Goal: Navigation & Orientation: Go to known website

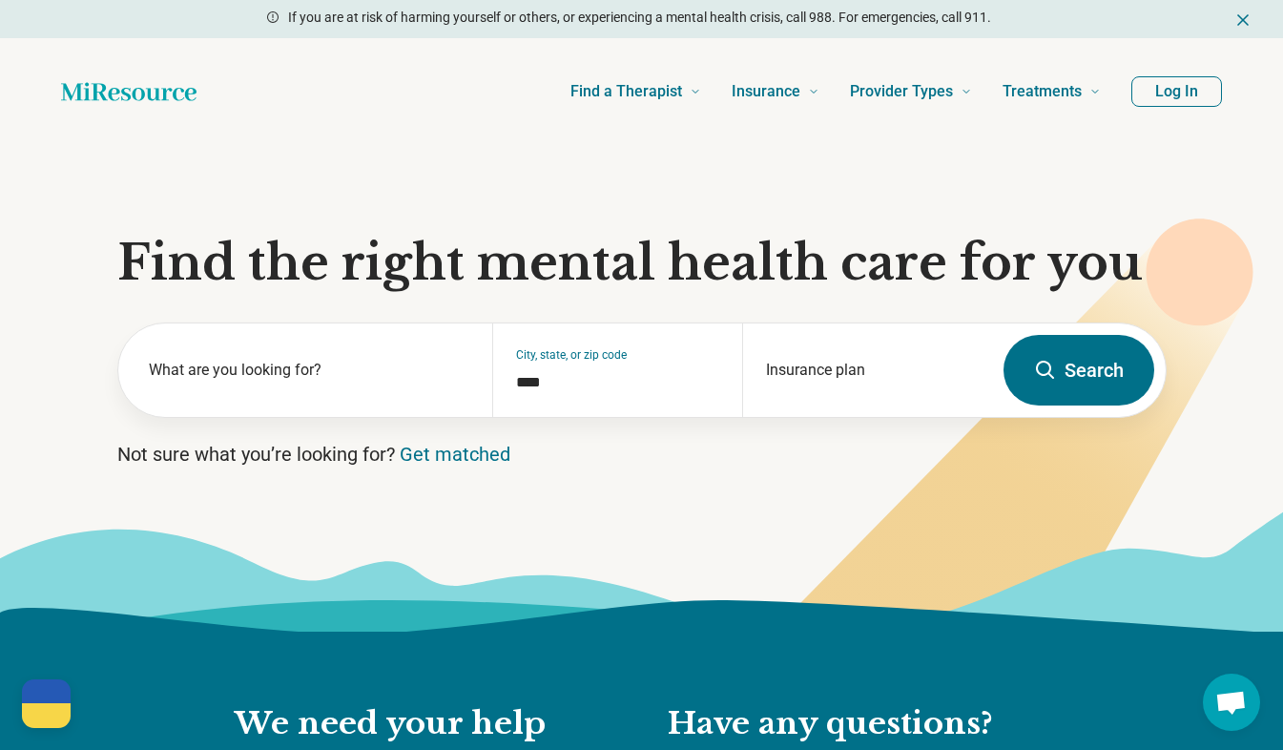
click at [1162, 104] on button "Log In" at bounding box center [1177, 91] width 91 height 31
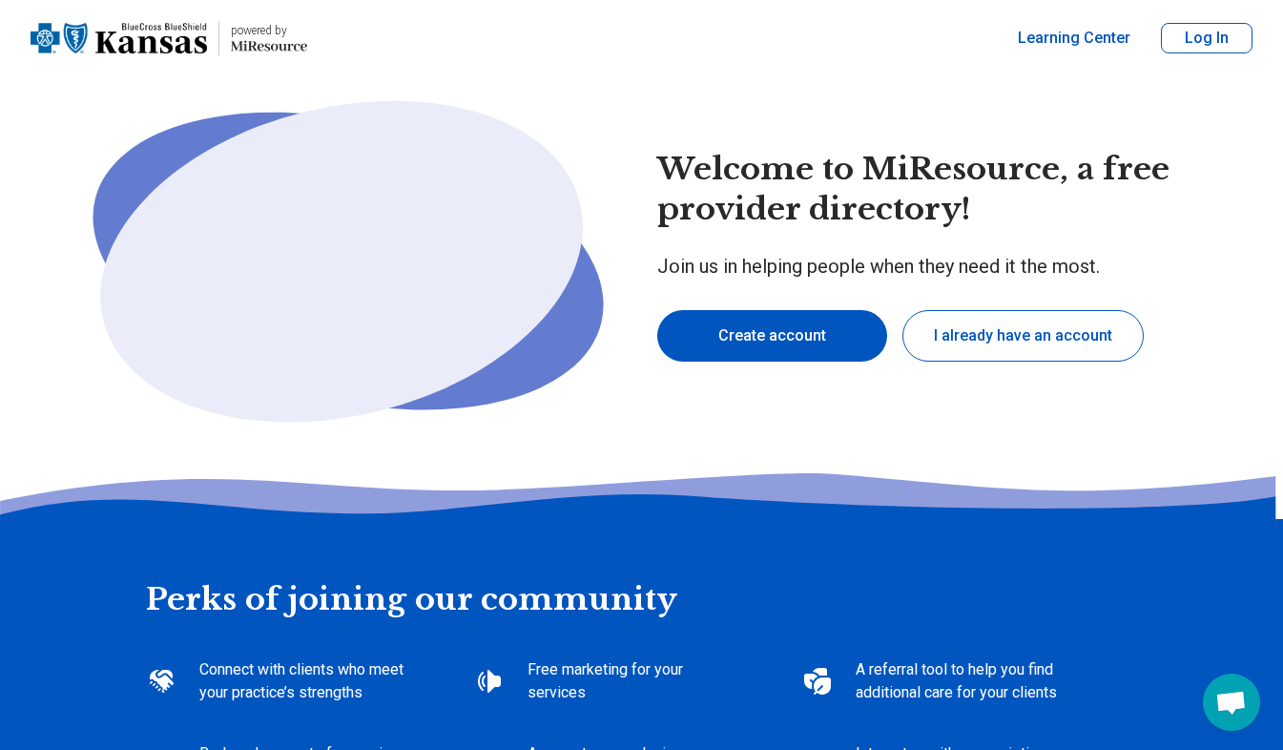
click at [1202, 47] on button "Log In" at bounding box center [1207, 38] width 92 height 31
type textarea "*"
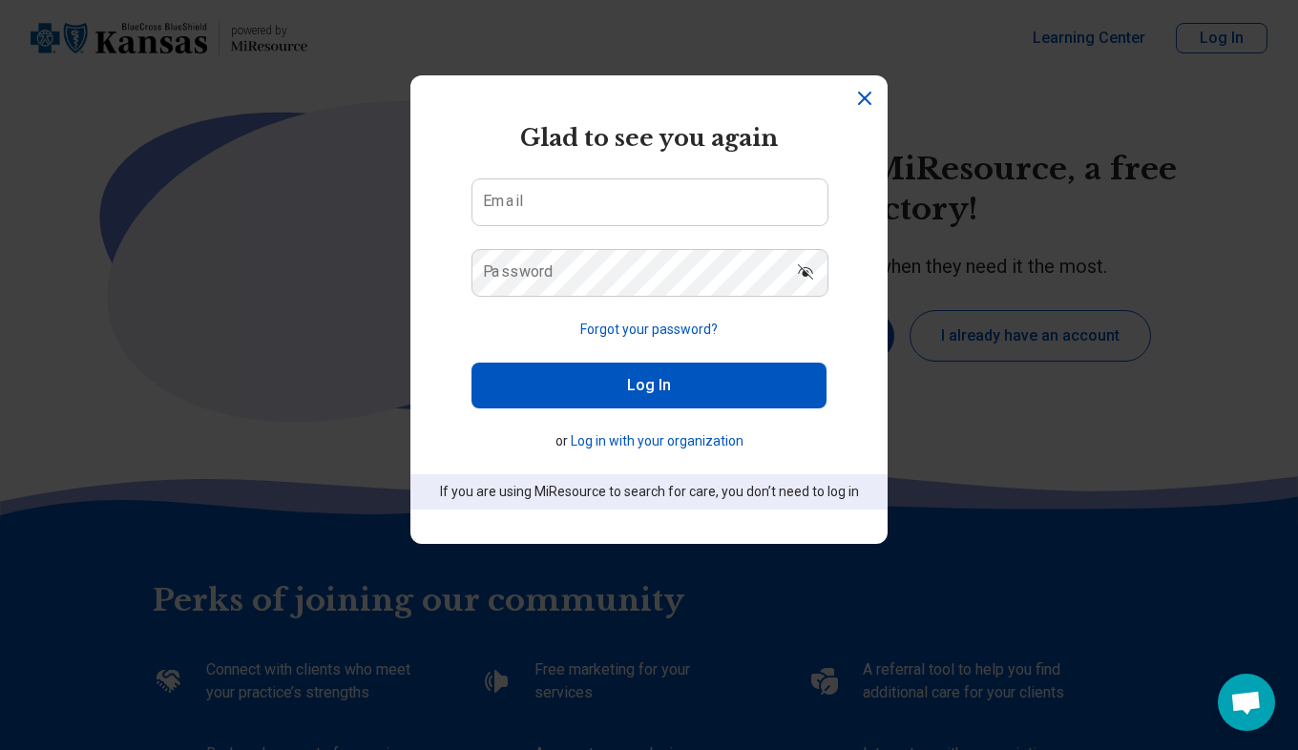
click at [859, 101] on icon "Dismiss" at bounding box center [864, 98] width 11 height 11
